Goal: Information Seeking & Learning: Learn about a topic

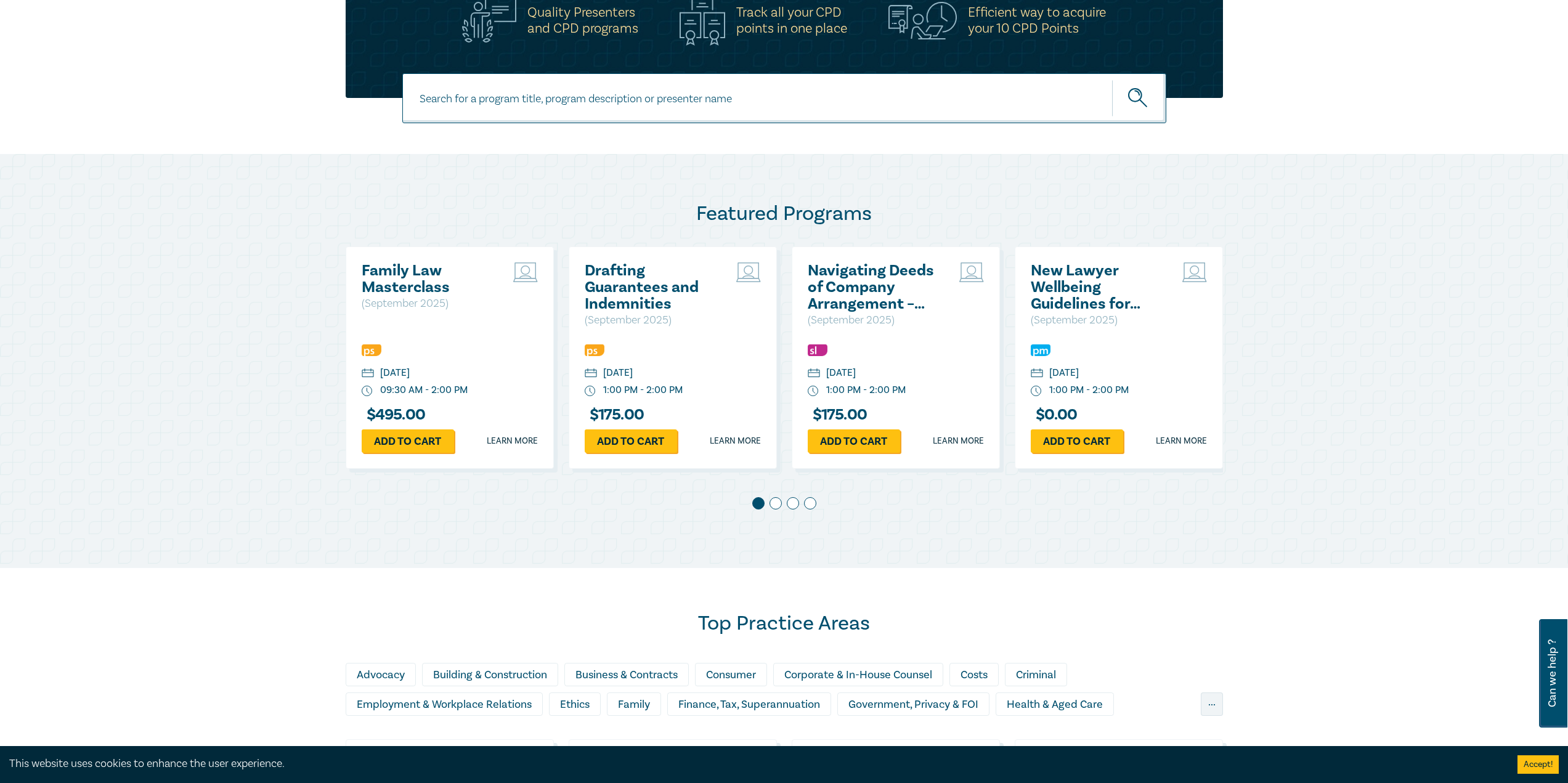
scroll to position [471, 0]
click at [775, 502] on span at bounding box center [776, 502] width 12 height 12
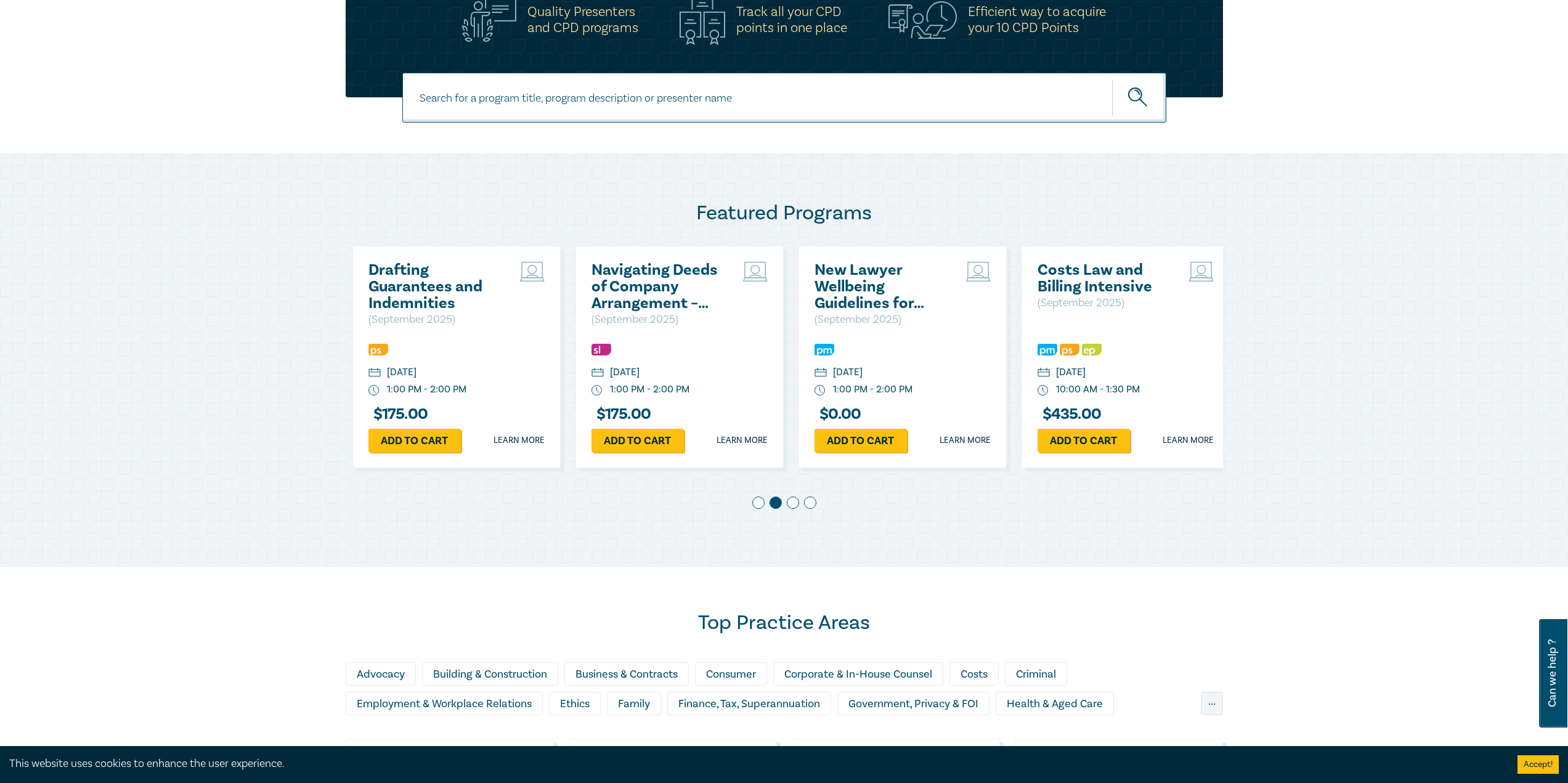
scroll to position [0, 223]
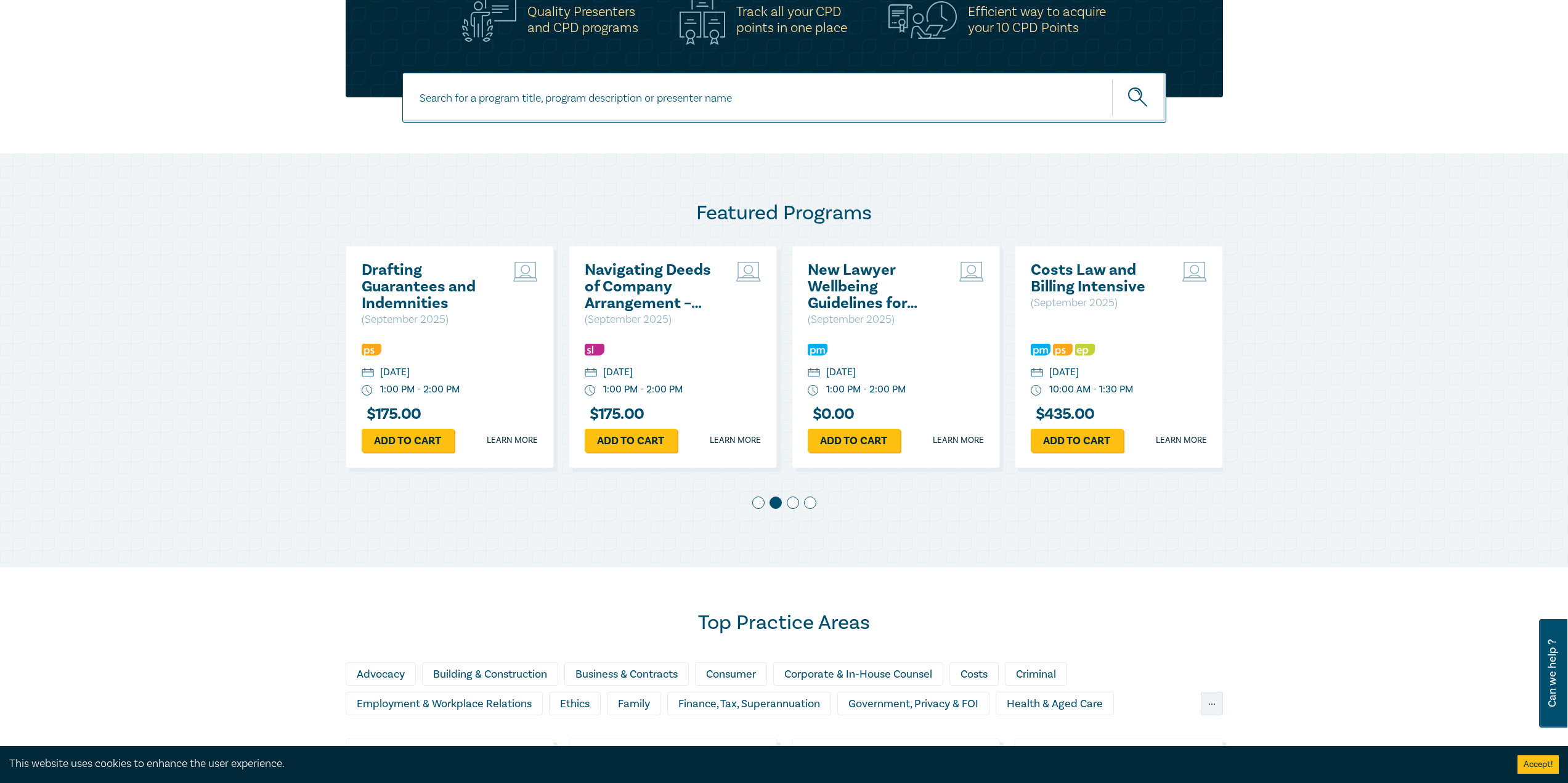
click at [794, 500] on span at bounding box center [793, 502] width 12 height 12
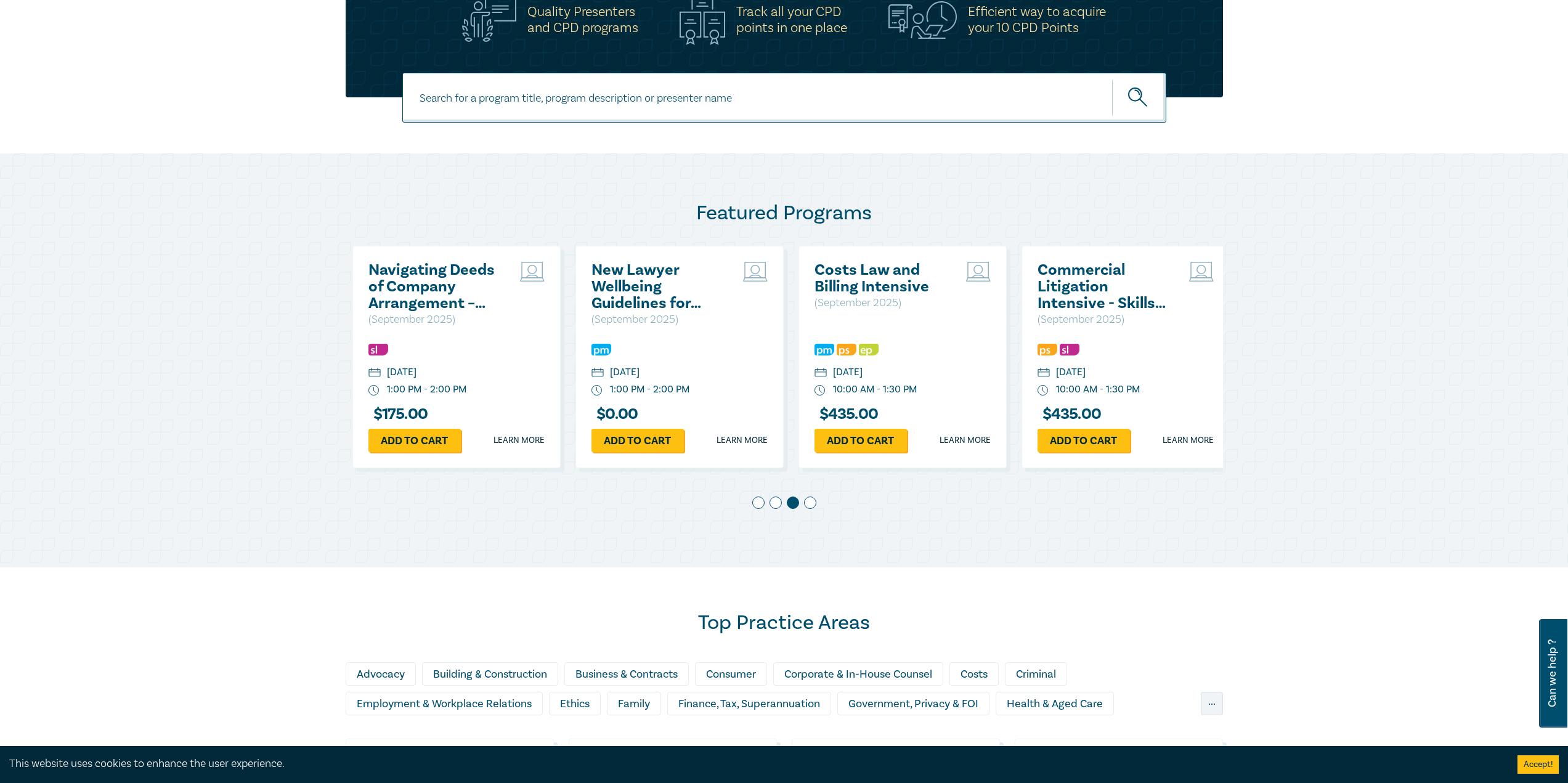
scroll to position [0, 446]
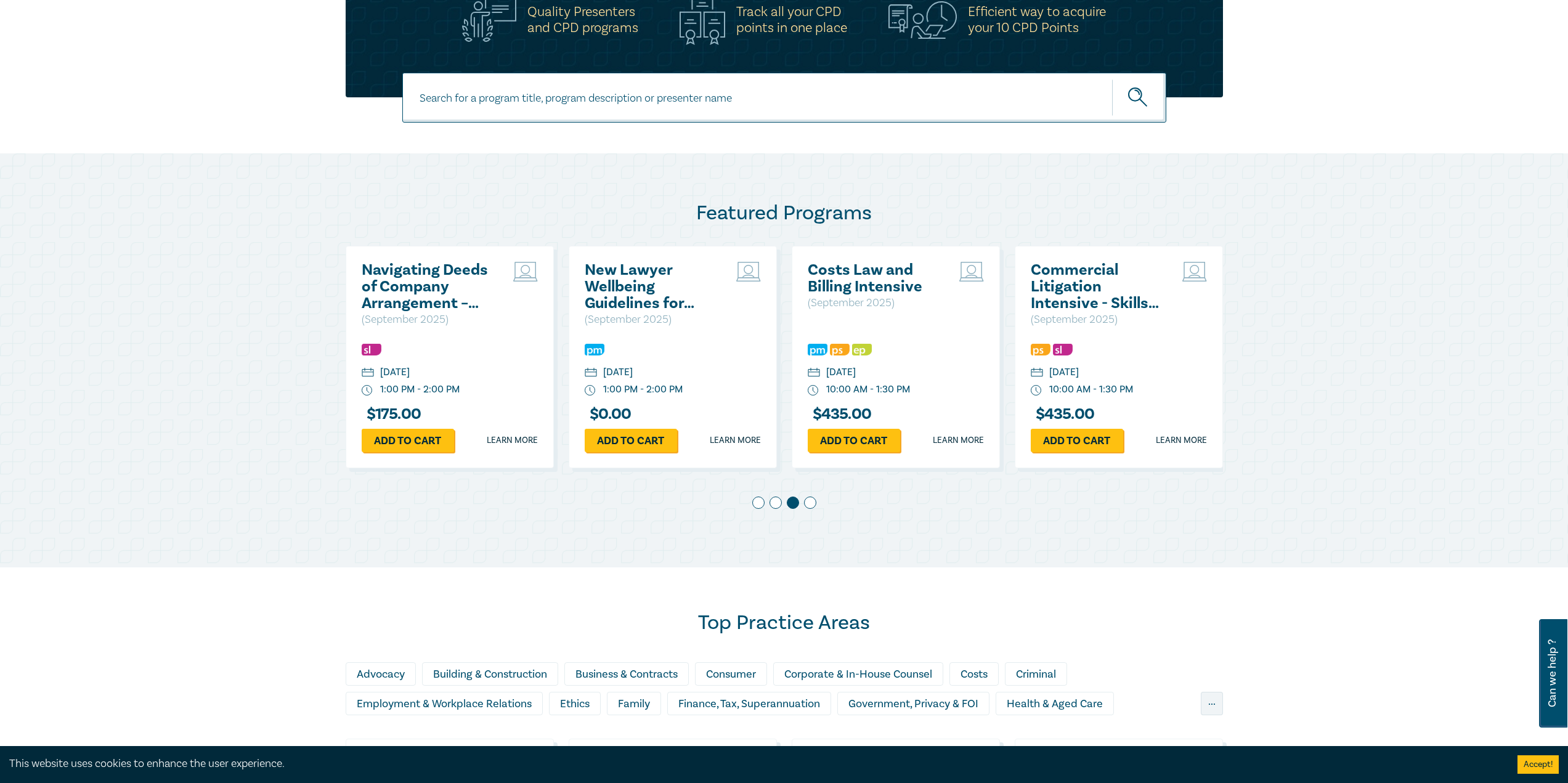
click at [815, 503] on span at bounding box center [810, 502] width 12 height 12
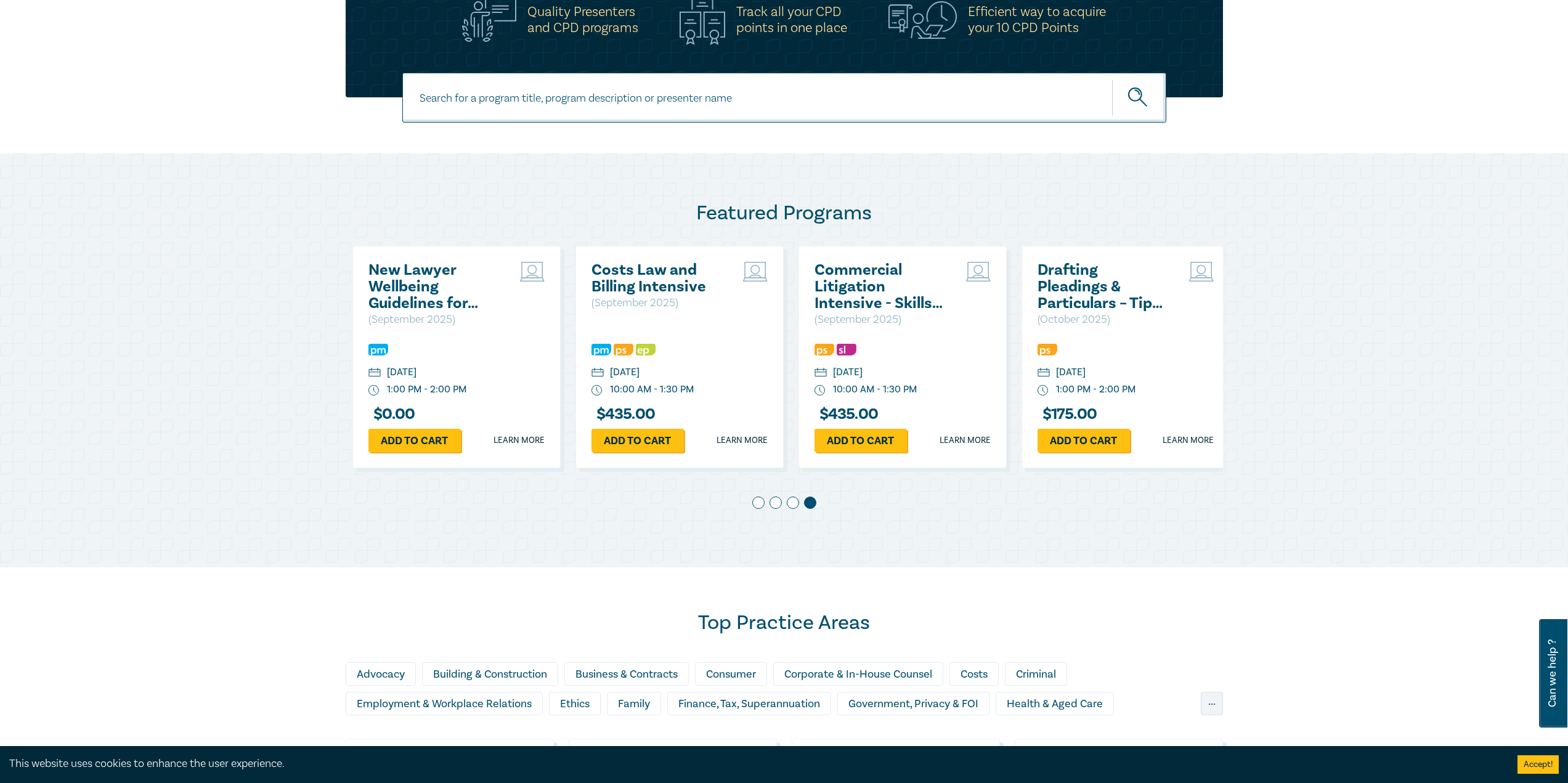
scroll to position [0, 669]
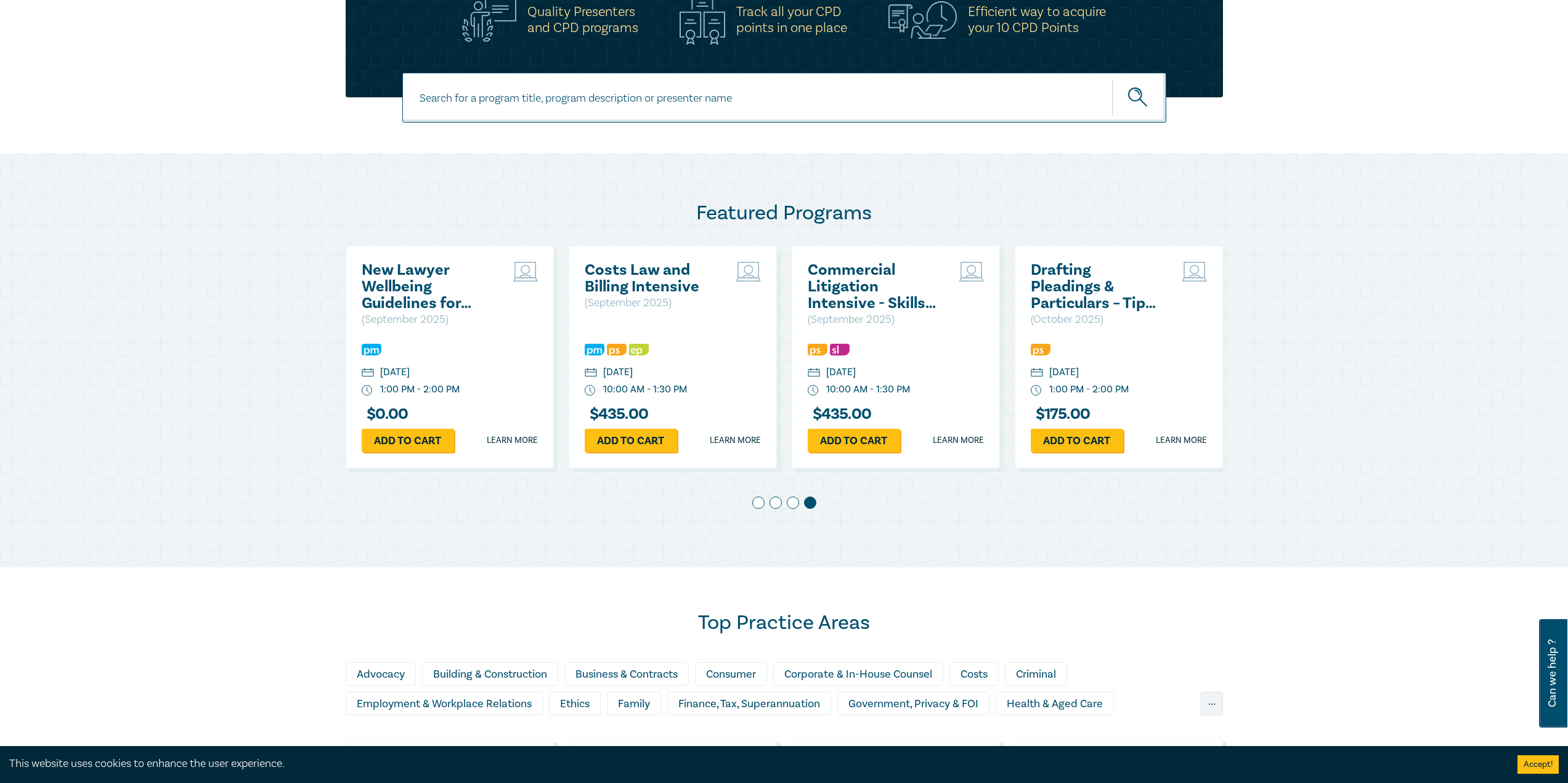
click at [760, 499] on span at bounding box center [759, 502] width 12 height 12
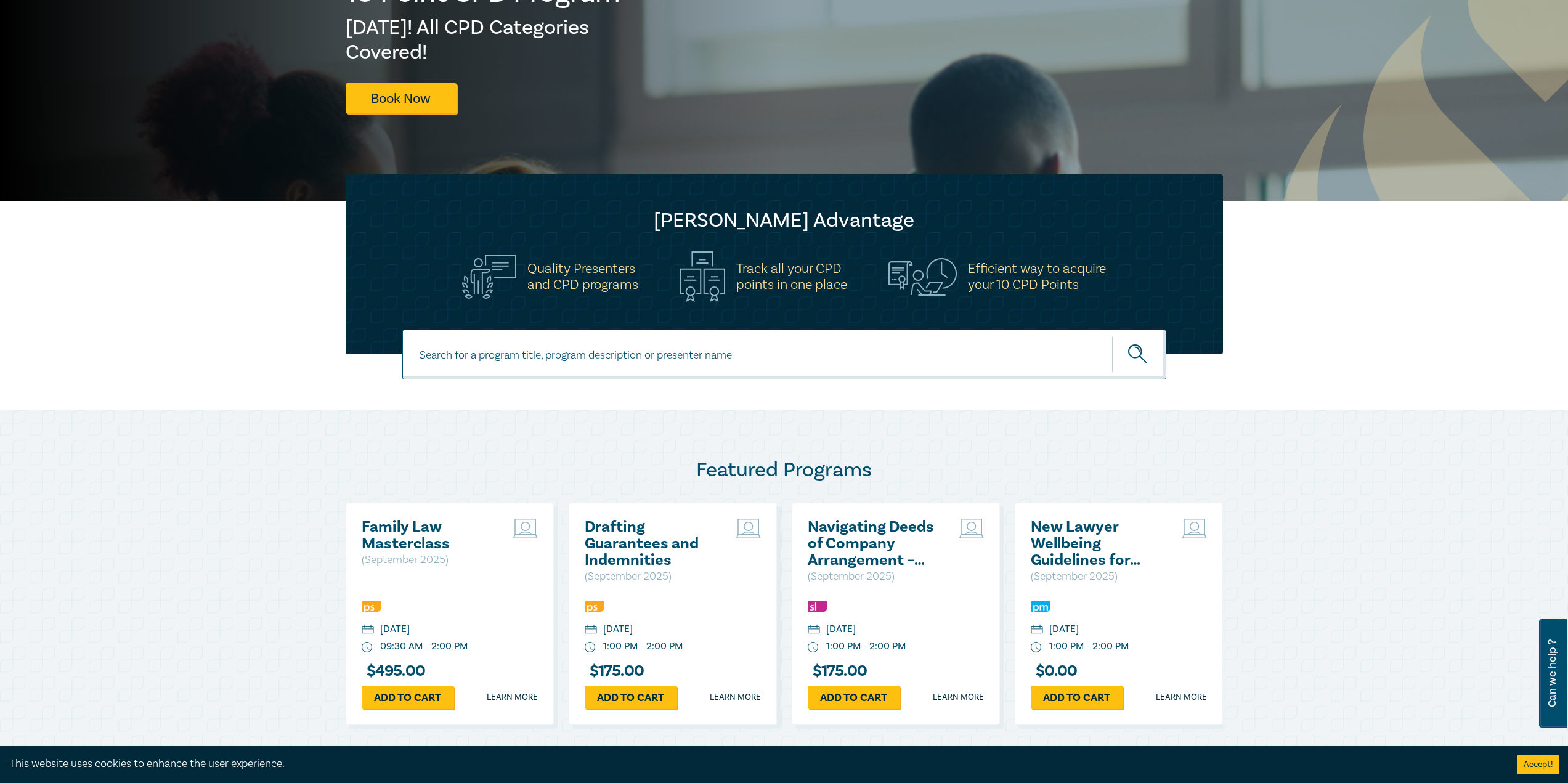
scroll to position [211, 0]
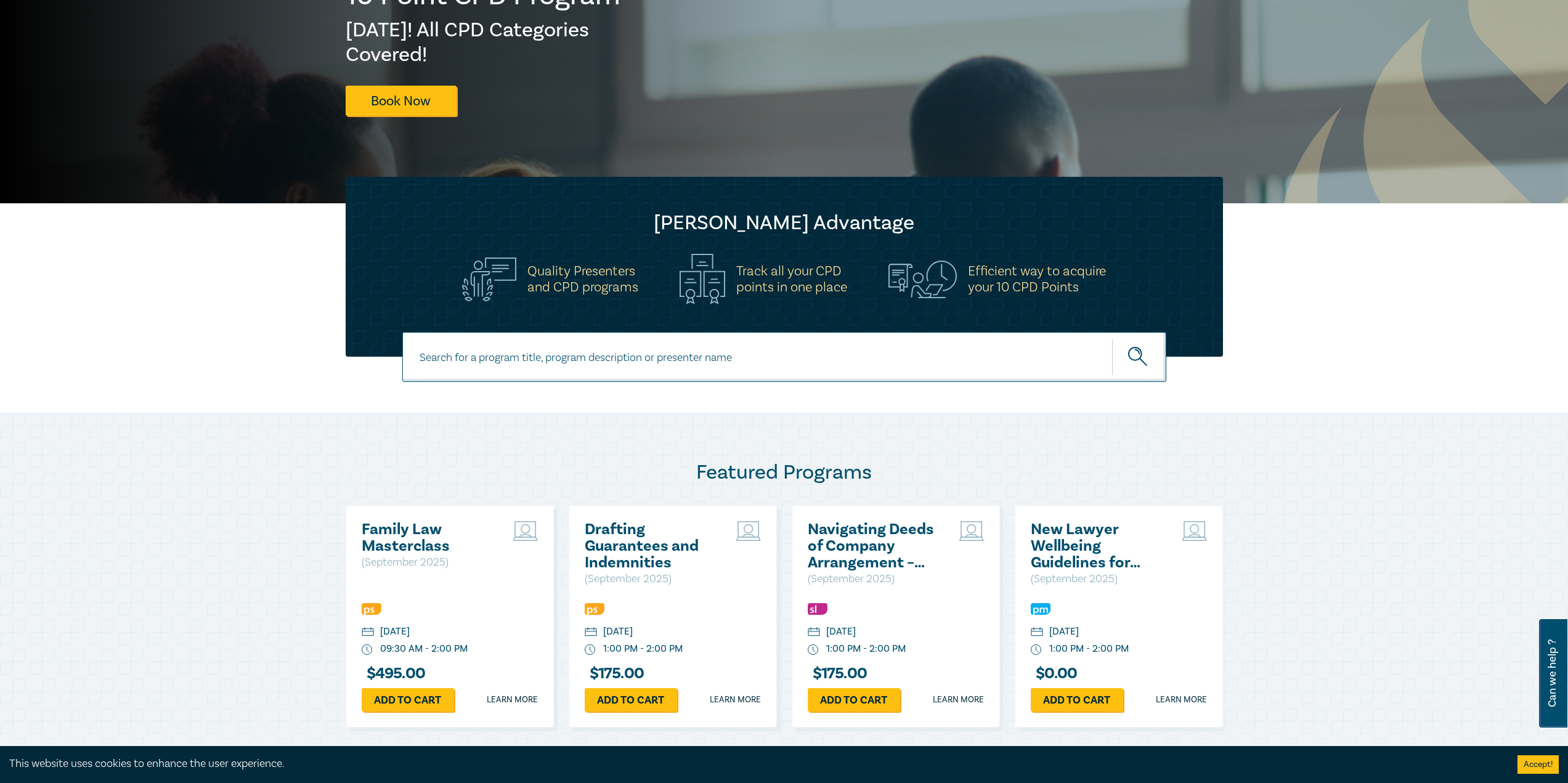
click at [628, 374] on input at bounding box center [784, 357] width 764 height 50
type input "Privacy"
click at [1112, 338] on button "submit" at bounding box center [1139, 357] width 54 height 38
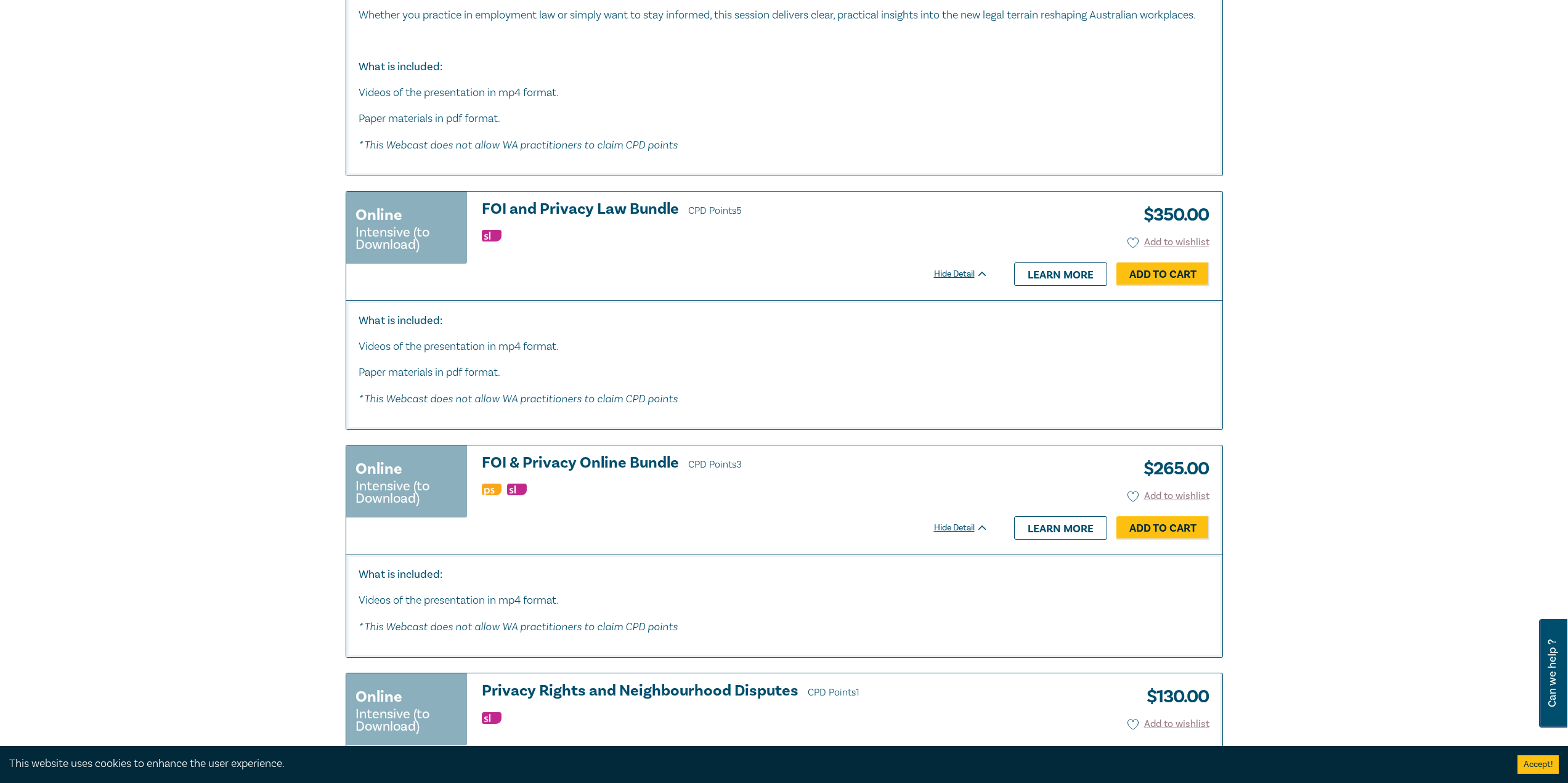
scroll to position [976, 0]
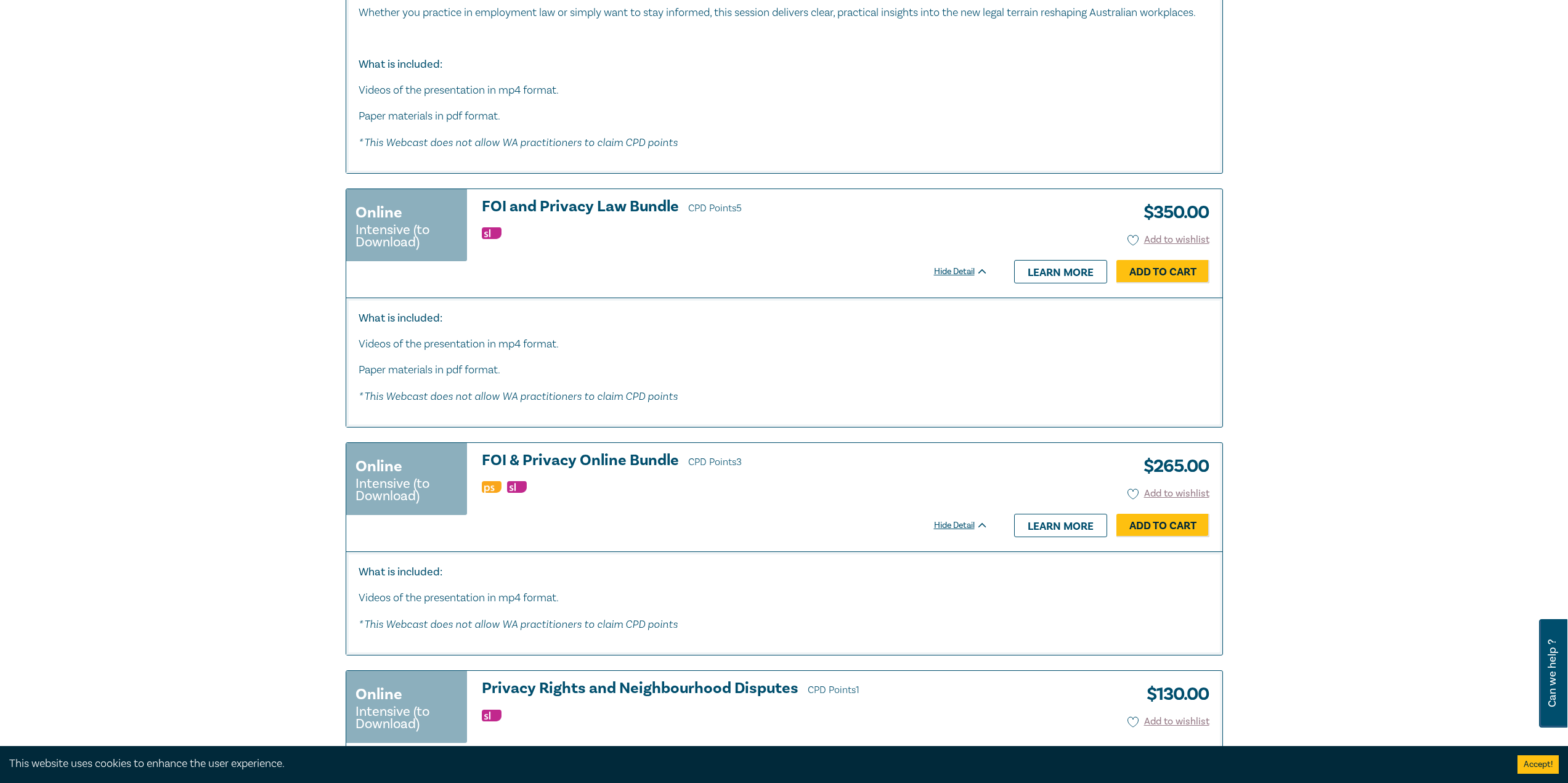
click at [571, 217] on h3 "FOI and Privacy Law Bundle CPD Points 5" at bounding box center [735, 207] width 506 height 18
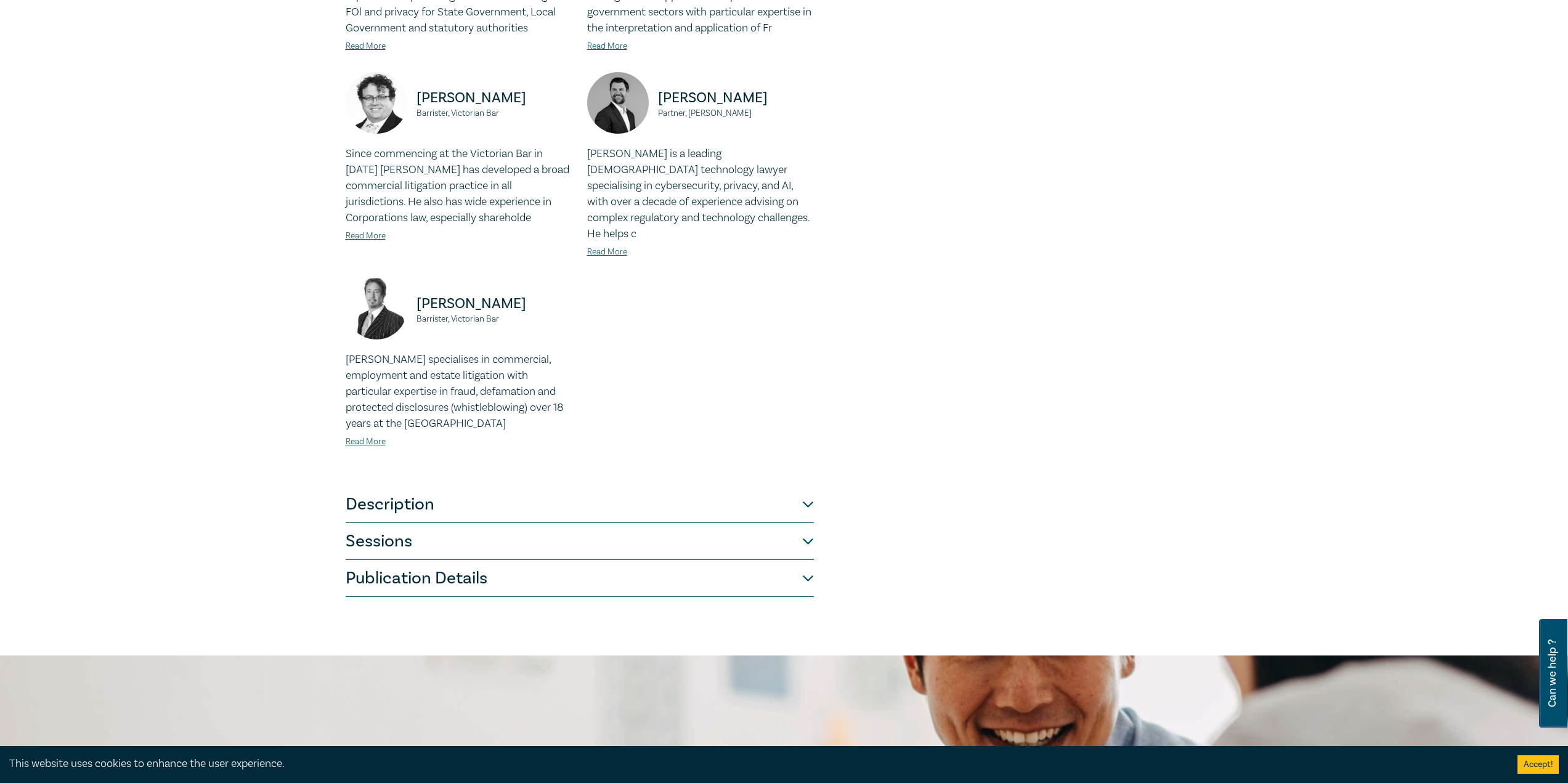
scroll to position [462, 0]
click at [513, 486] on button "Description" at bounding box center [579, 504] width 468 height 37
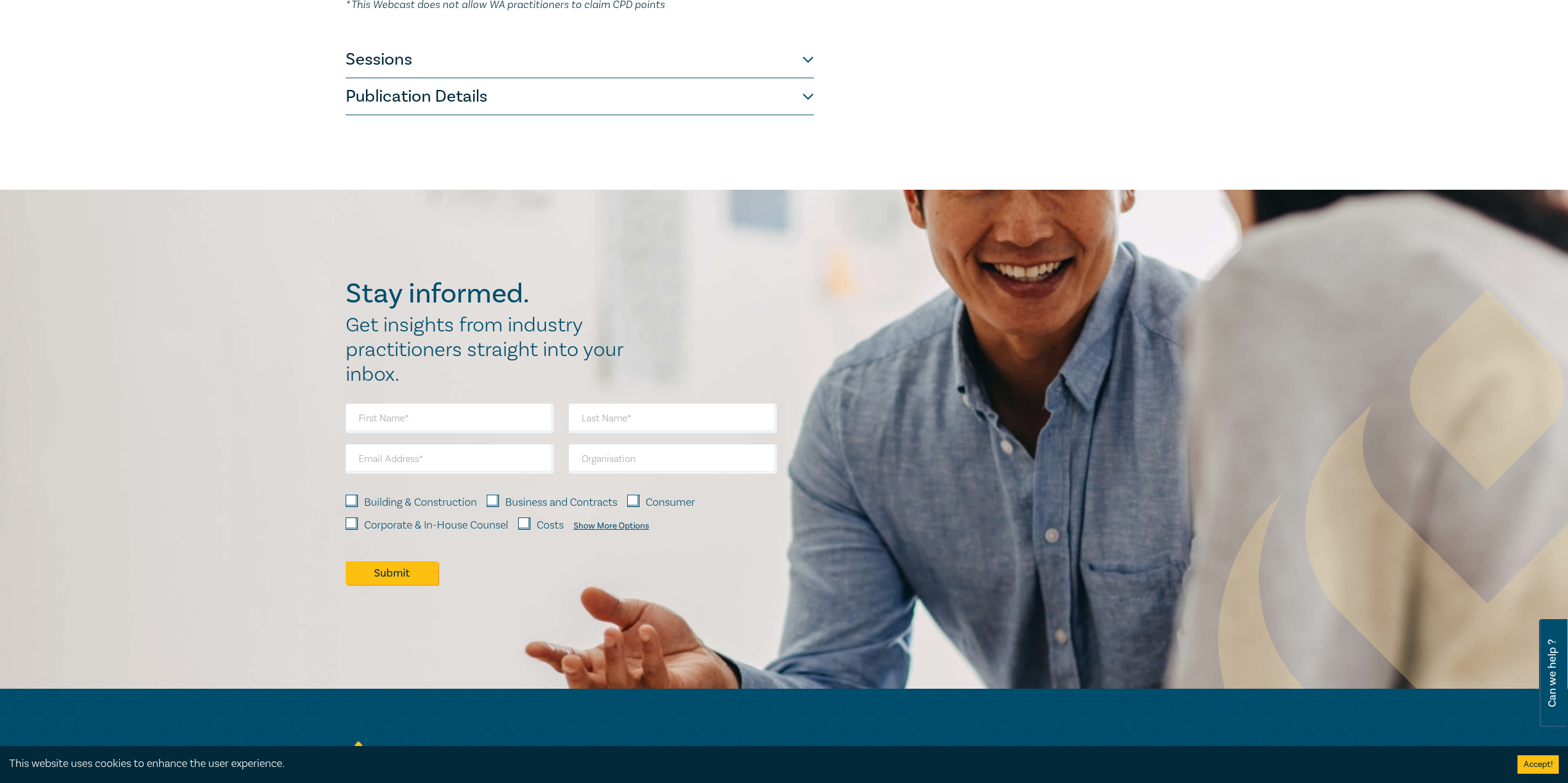
click at [466, 60] on button "Sessions" at bounding box center [579, 60] width 468 height 37
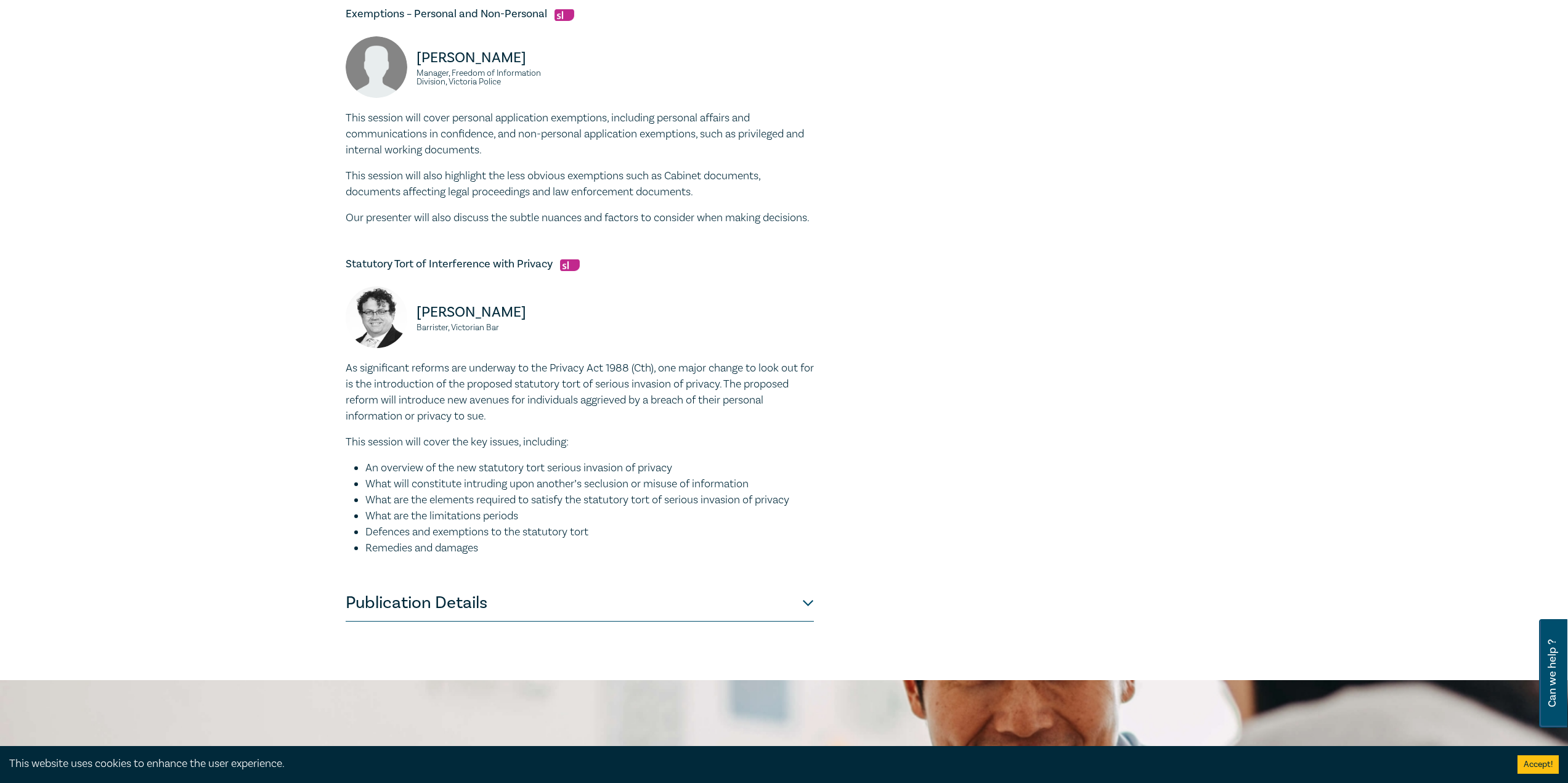
scroll to position [1336, 0]
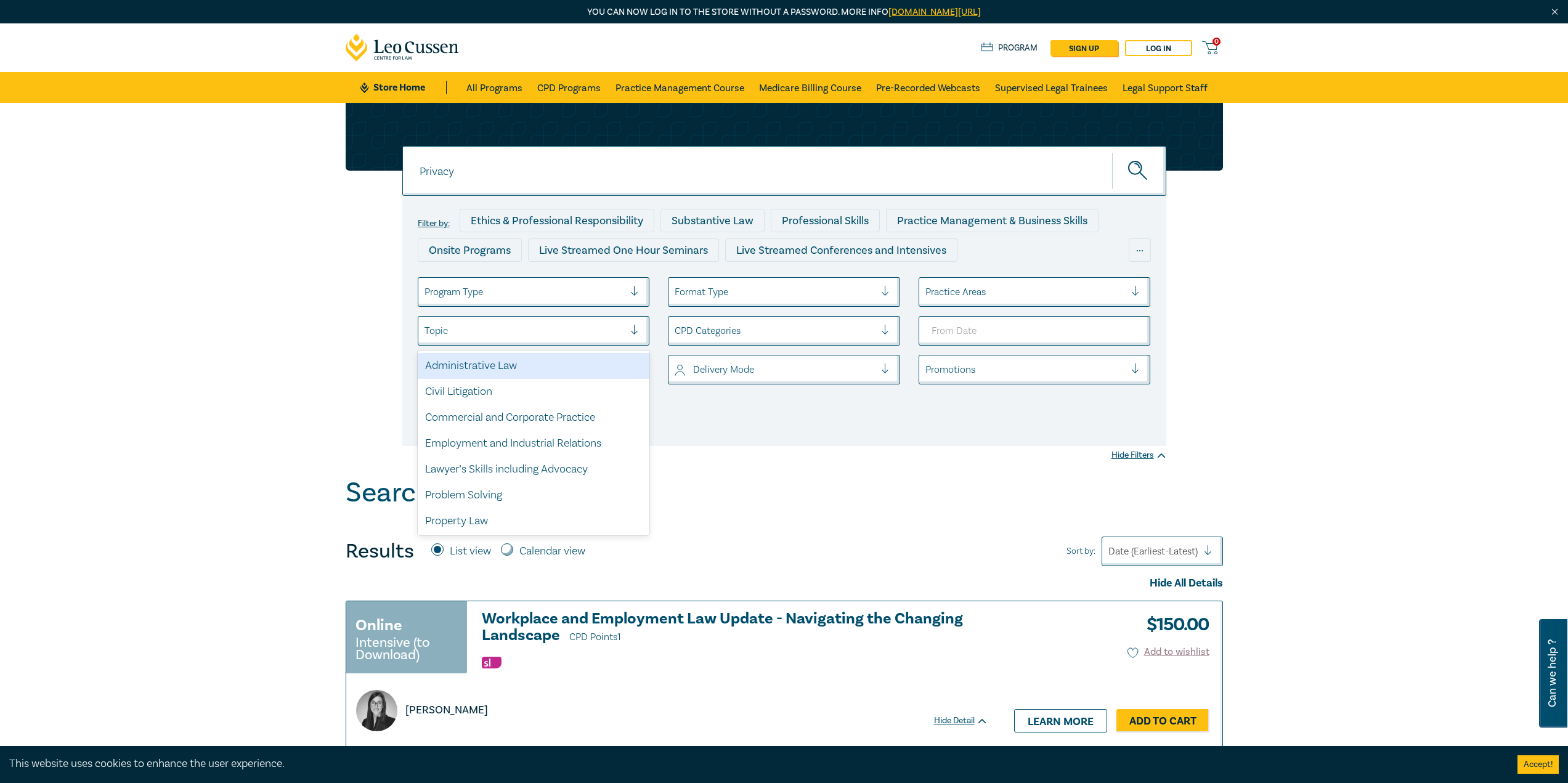
click at [502, 327] on div at bounding box center [525, 331] width 200 height 16
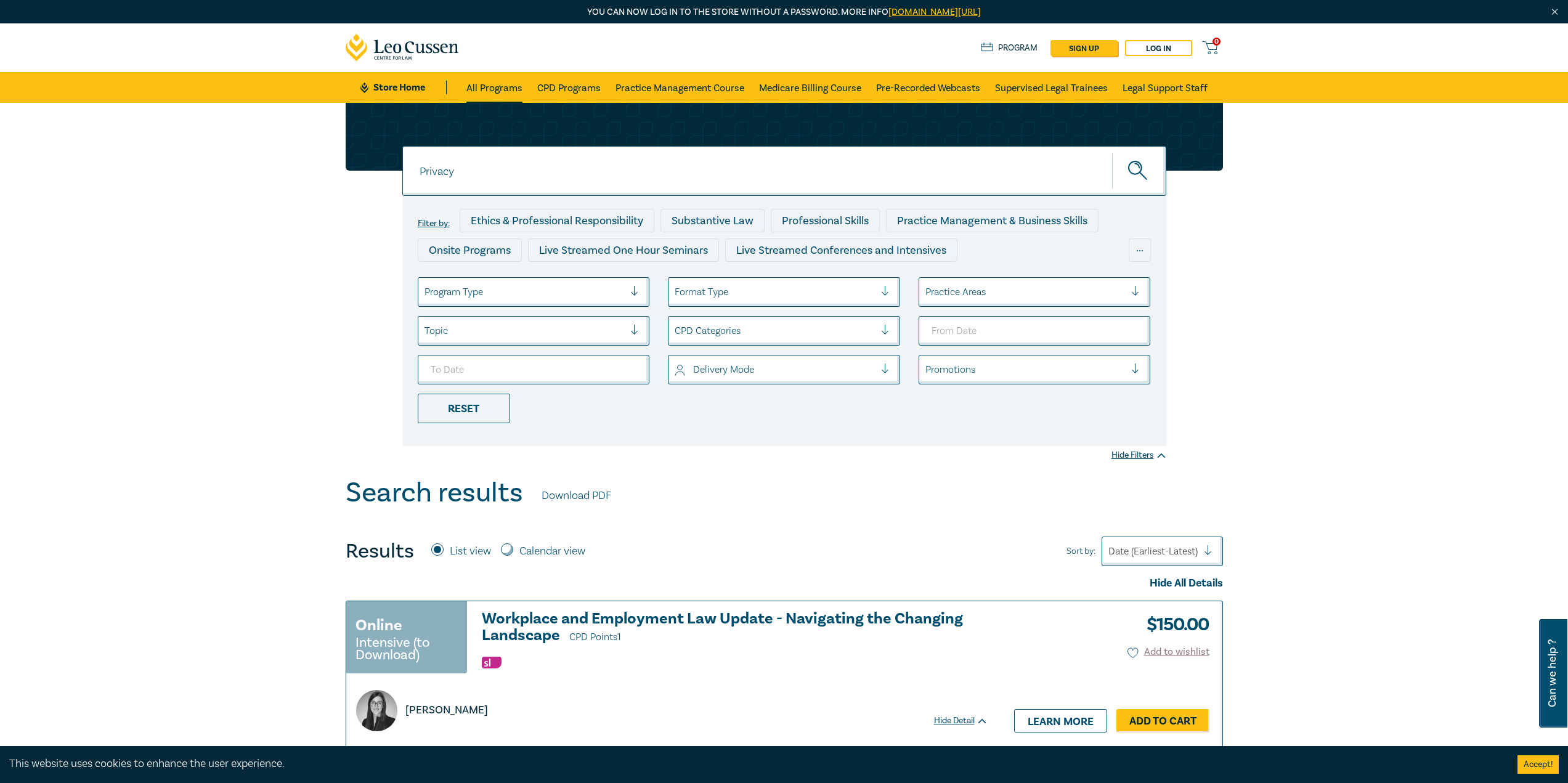
click at [496, 86] on link "All Programs" at bounding box center [494, 88] width 56 height 31
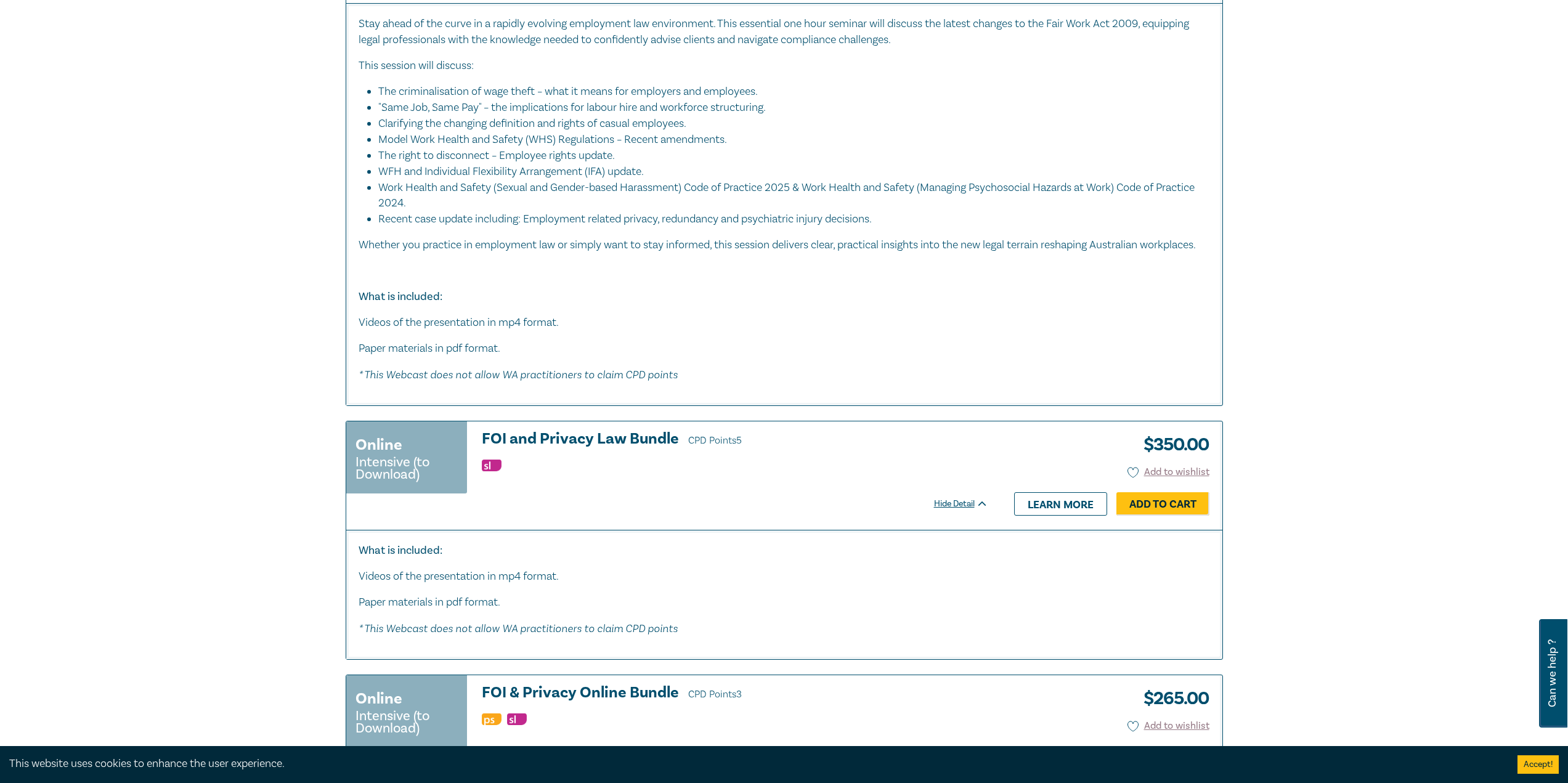
scroll to position [798, 0]
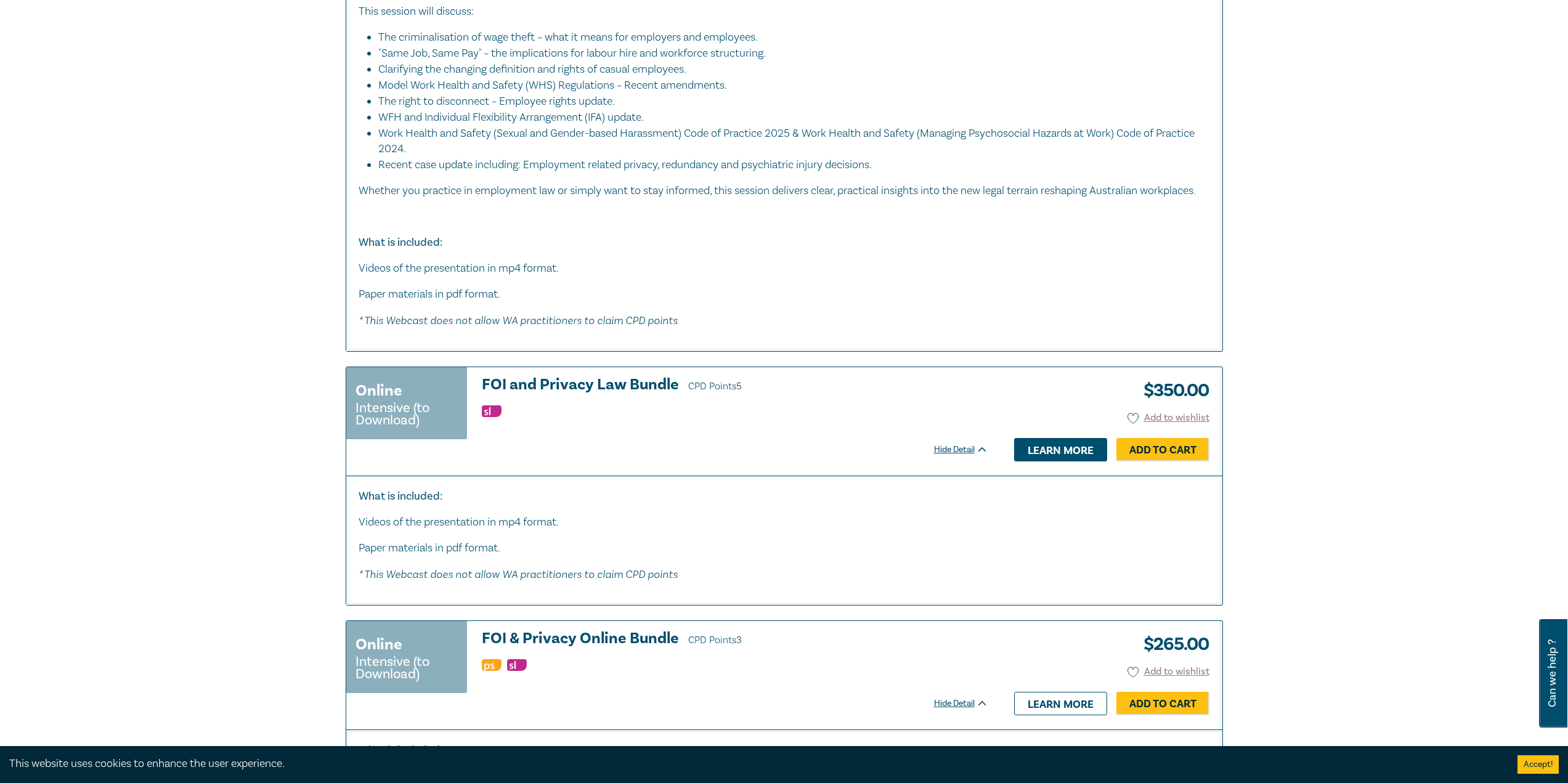
click at [1069, 462] on link "Learn more" at bounding box center [1060, 449] width 93 height 23
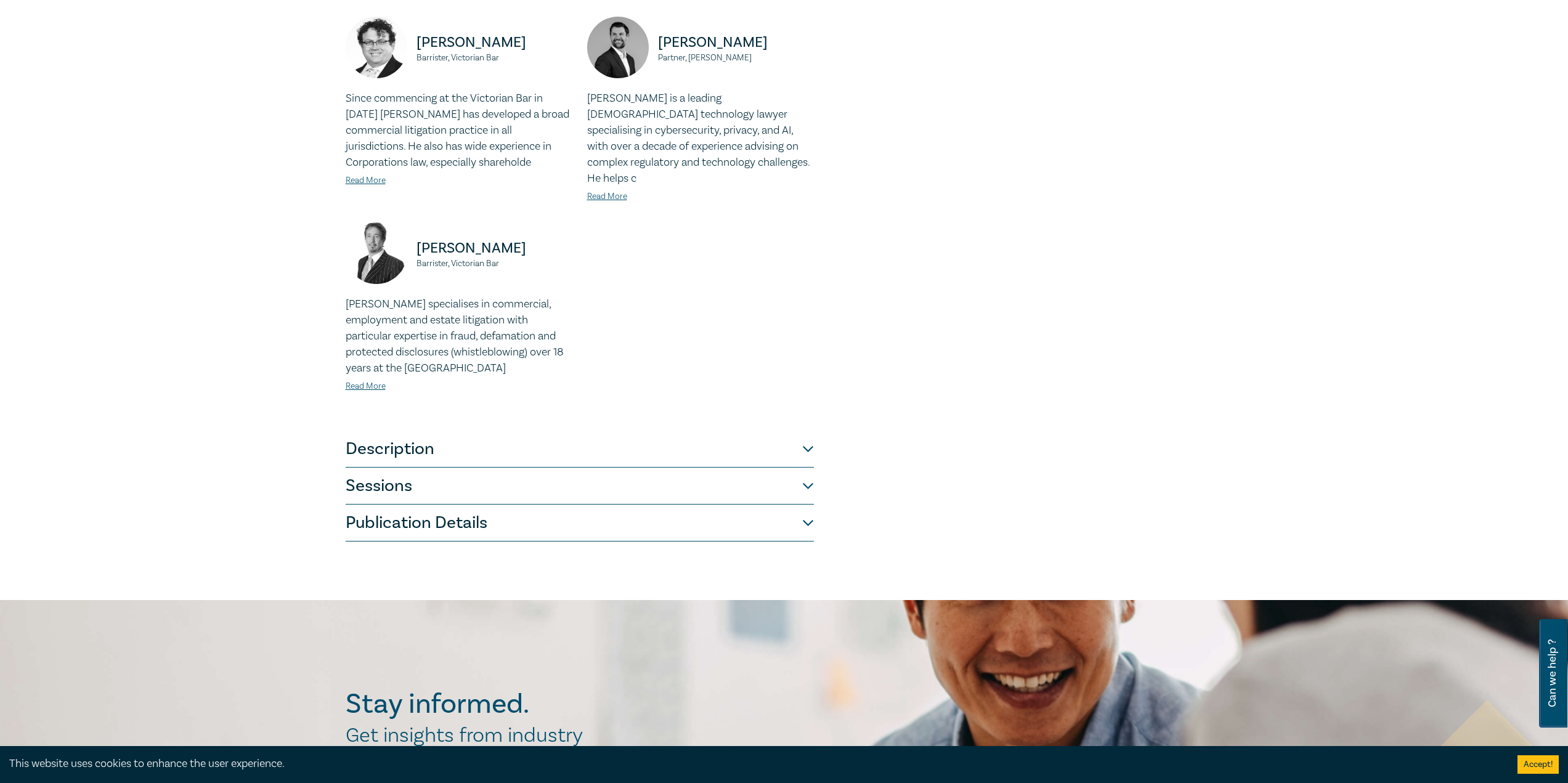
scroll to position [517, 0]
click at [584, 505] on button "Publication Details" at bounding box center [579, 523] width 468 height 37
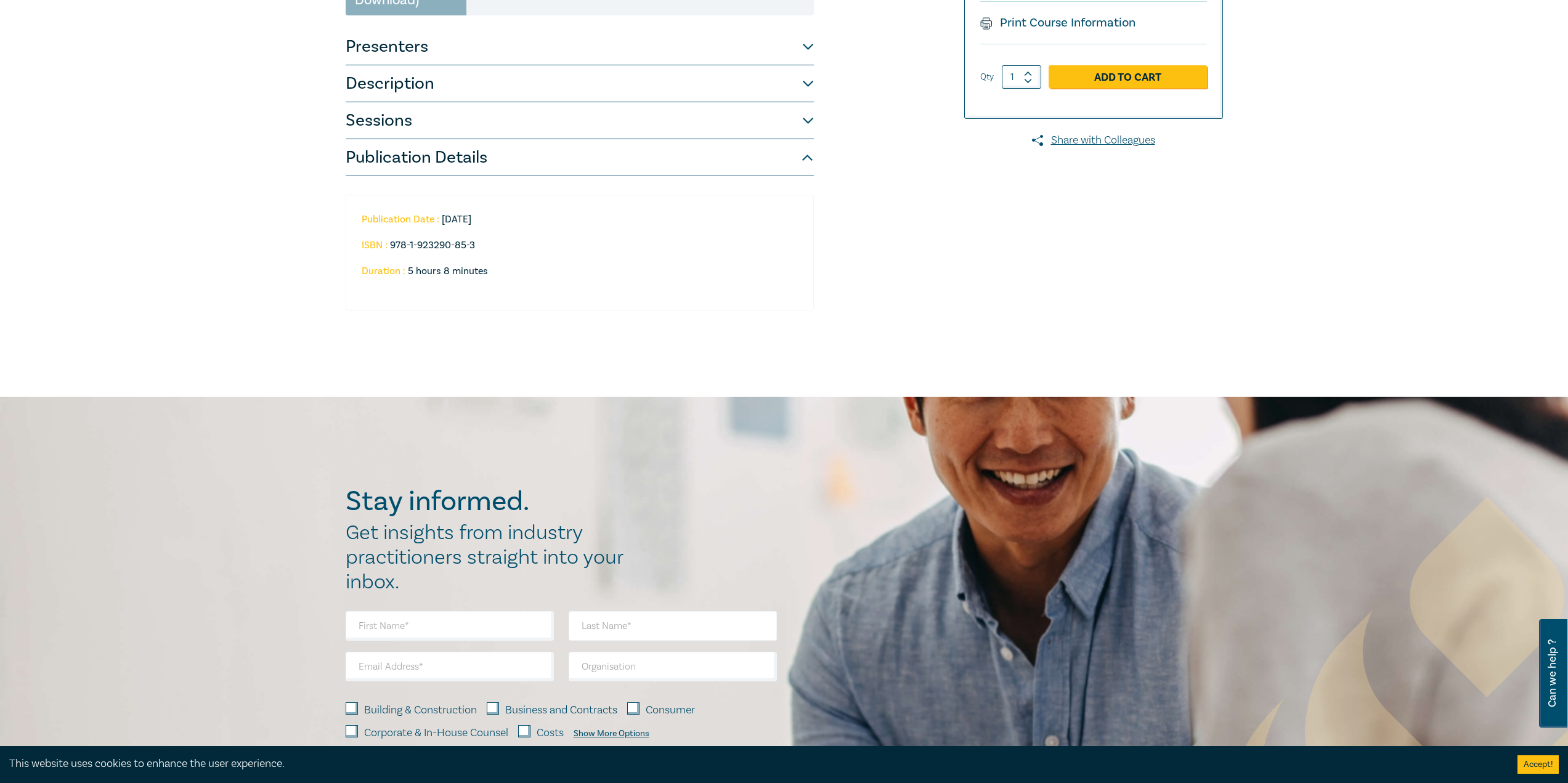
scroll to position [259, 0]
click at [585, 113] on button "Sessions" at bounding box center [579, 121] width 468 height 37
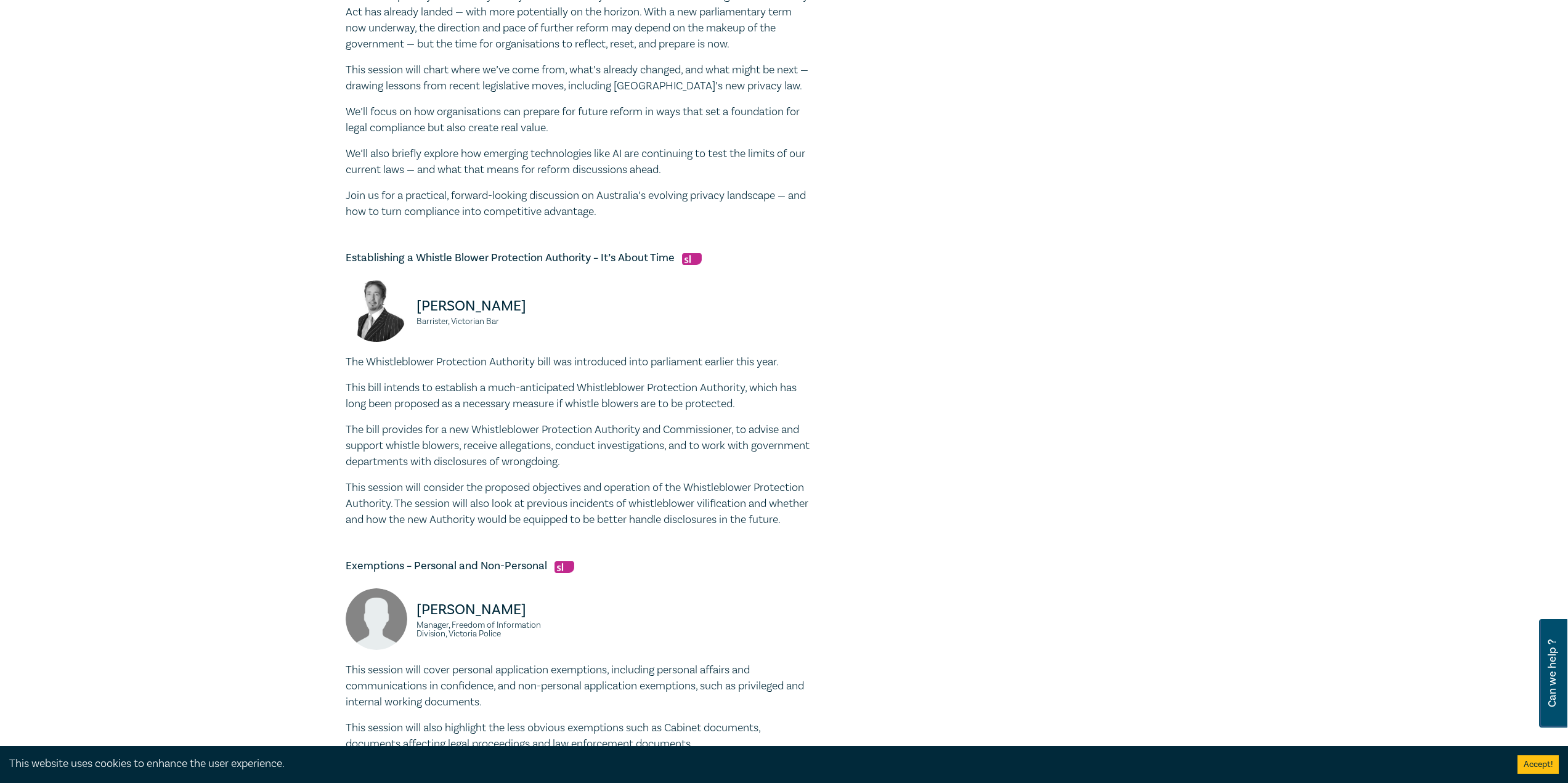
scroll to position [608, 0]
